Goal: Task Accomplishment & Management: Use online tool/utility

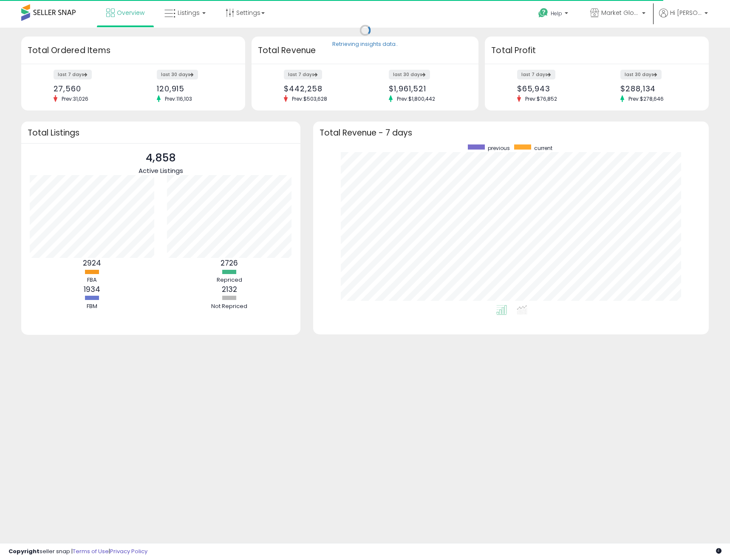
scroll to position [161, 379]
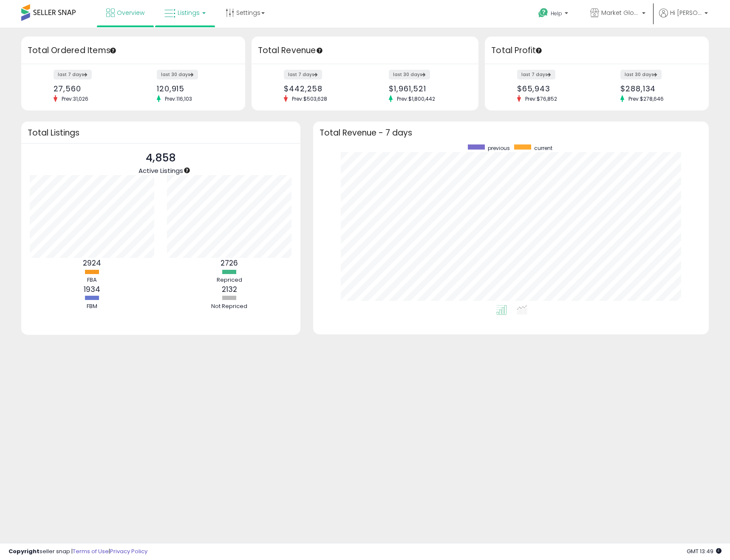
click at [188, 8] on span "Listings" at bounding box center [189, 12] width 22 height 8
click at [192, 38] on icon at bounding box center [191, 42] width 37 height 11
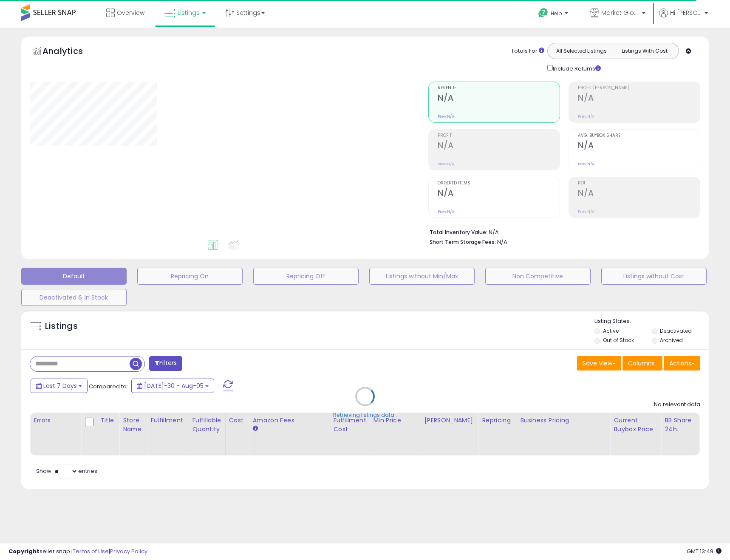
click at [692, 367] on div "Retrieving listings data.." at bounding box center [365, 403] width 700 height 194
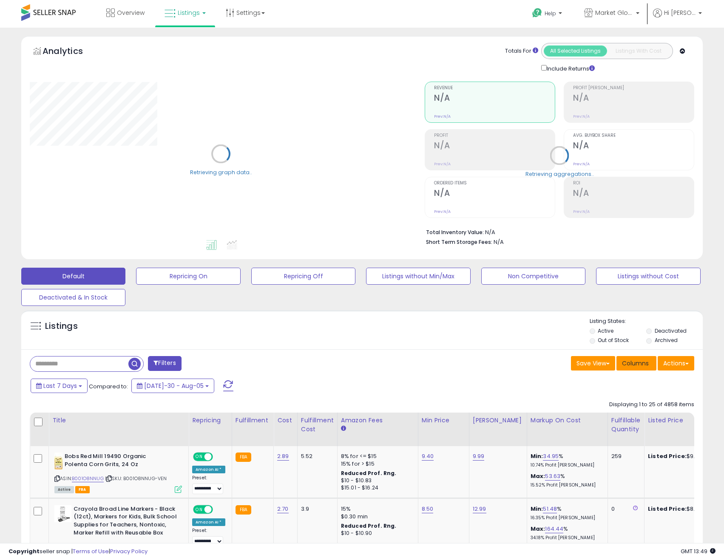
drag, startPoint x: 554, startPoint y: 385, endPoint x: 633, endPoint y: 359, distance: 83.2
click at [554, 385] on div "Last 7 Days Compared to: [DATE]-30 - Aug-05" at bounding box center [360, 386] width 677 height 19
click at [688, 360] on button "Actions" at bounding box center [675, 363] width 37 height 14
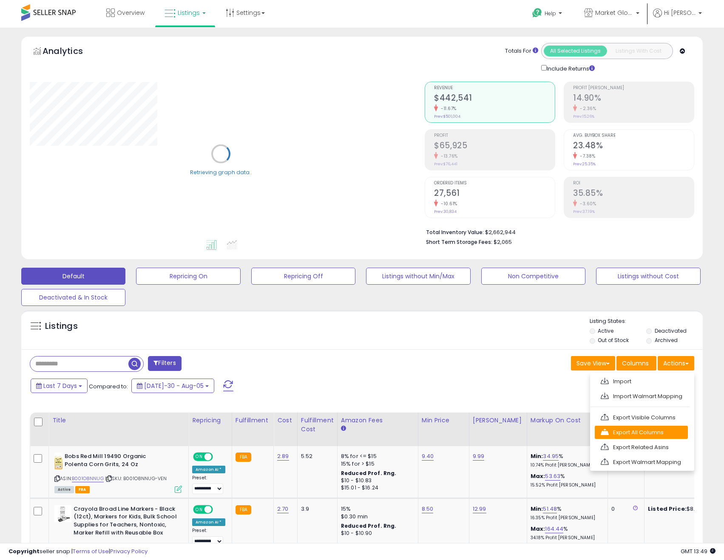
click at [664, 435] on link "Export All Columns" at bounding box center [640, 432] width 93 height 13
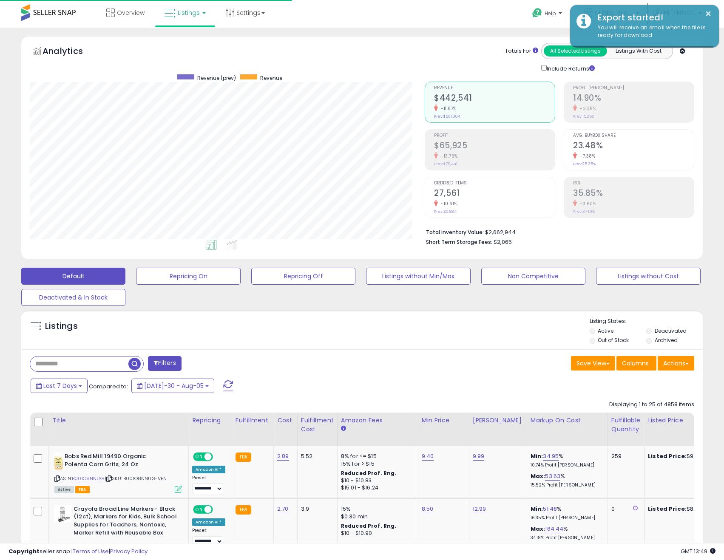
scroll to position [174, 395]
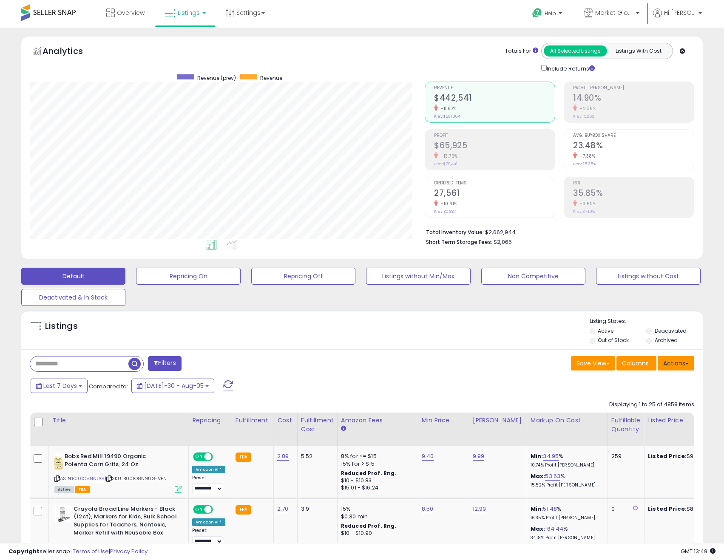
click at [673, 364] on button "Actions" at bounding box center [675, 363] width 37 height 14
